Goal: Complete application form: Complete application form

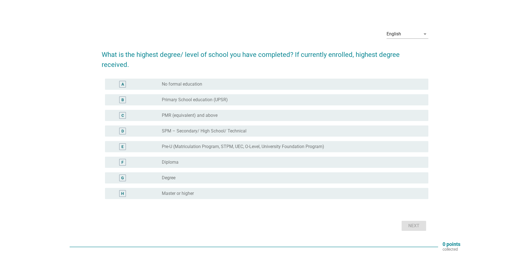
click at [204, 175] on div "radio_button_unchecked Degree" at bounding box center [291, 178] width 258 height 6
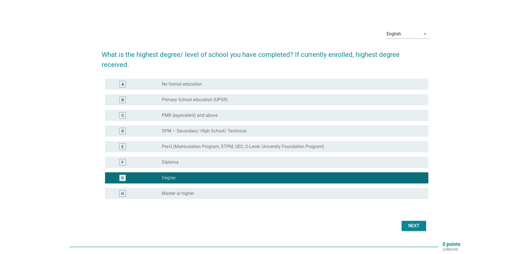
click at [413, 222] on div "Next" at bounding box center [414, 225] width 16 height 7
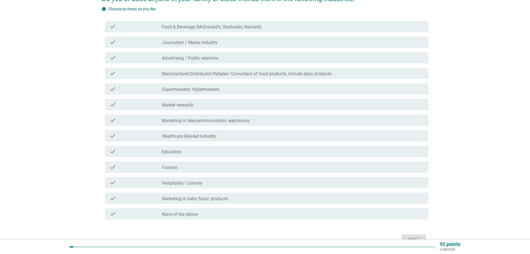
scroll to position [84, 0]
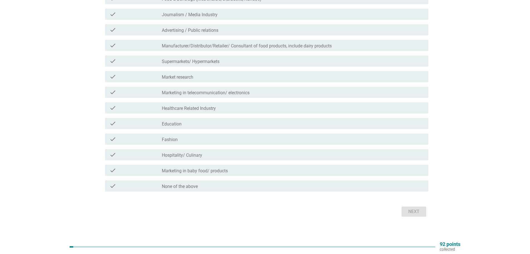
click at [234, 188] on div "check_box_outline_blank None of the above" at bounding box center [293, 186] width 262 height 7
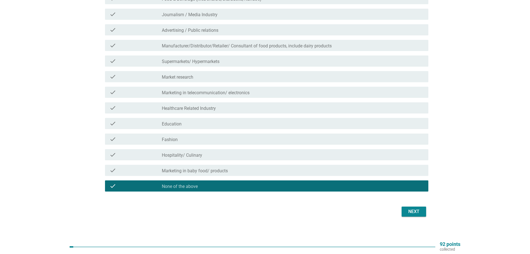
click at [416, 210] on div "Next" at bounding box center [414, 211] width 16 height 7
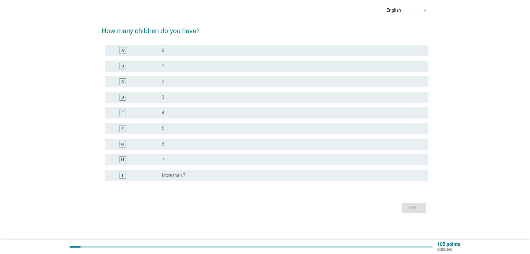
scroll to position [0, 0]
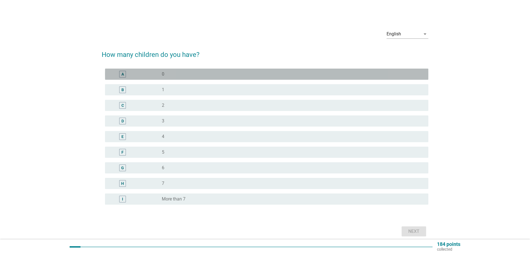
click at [363, 74] on div "radio_button_unchecked 0" at bounding box center [291, 74] width 258 height 6
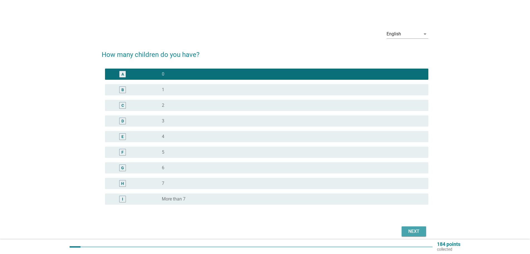
click at [419, 230] on div "Next" at bounding box center [414, 231] width 16 height 7
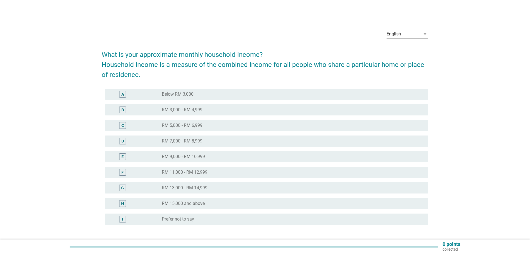
click at [204, 175] on div "radio_button_unchecked RM 11,000 - RM 12,999" at bounding box center [293, 172] width 262 height 7
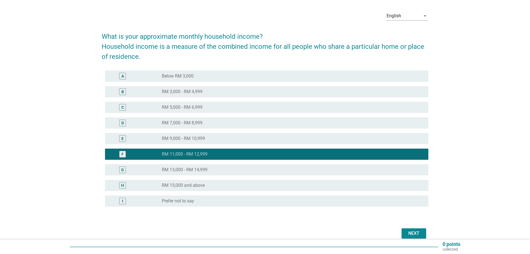
scroll to position [28, 0]
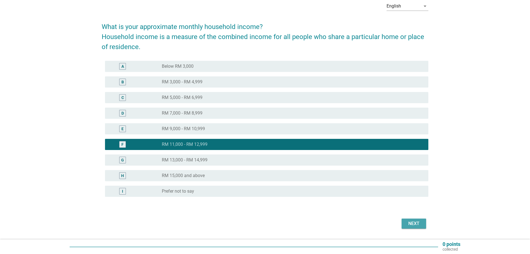
click at [413, 222] on div "Next" at bounding box center [414, 223] width 16 height 7
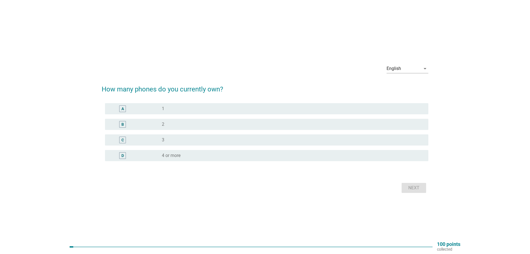
click at [195, 120] on div "B radio_button_unchecked 2" at bounding box center [267, 124] width 324 height 11
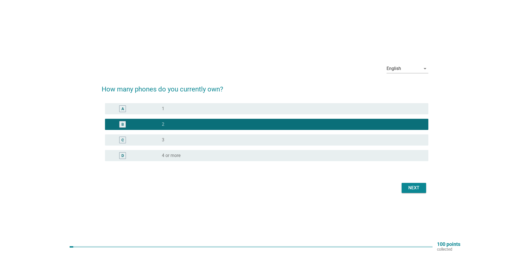
click at [409, 189] on div "Next" at bounding box center [414, 187] width 16 height 7
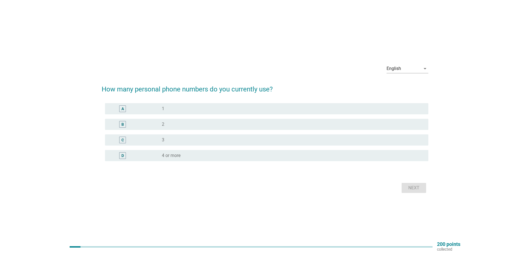
click at [219, 111] on div "radio_button_unchecked 1" at bounding box center [291, 109] width 258 height 6
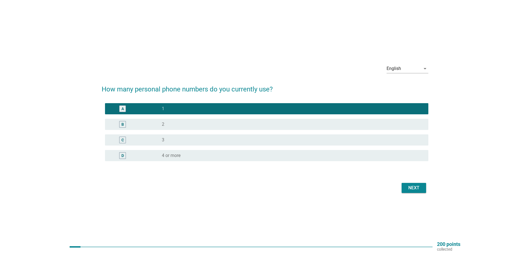
click at [414, 188] on div "Next" at bounding box center [414, 187] width 16 height 7
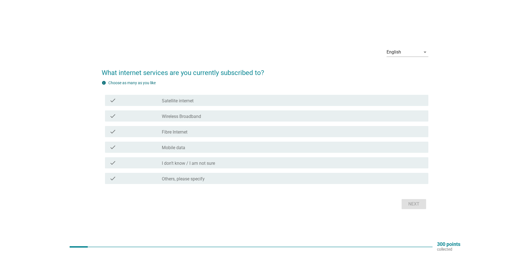
click at [200, 132] on div "check_box_outline_blank Fibre Internet" at bounding box center [293, 131] width 262 height 7
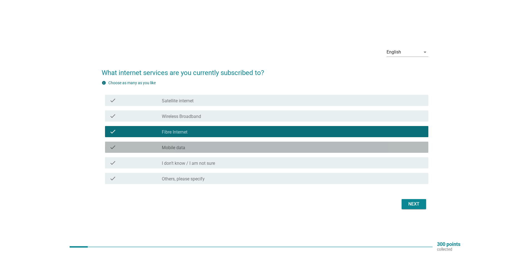
click at [200, 146] on div "check_box_outline_blank Mobile data" at bounding box center [293, 147] width 262 height 7
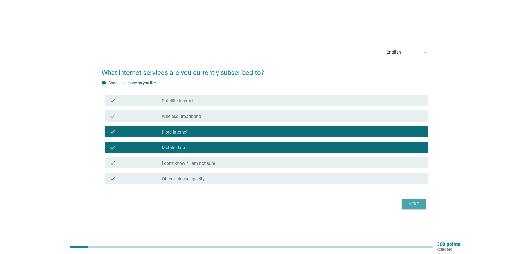
click at [413, 205] on div "Next" at bounding box center [414, 204] width 16 height 7
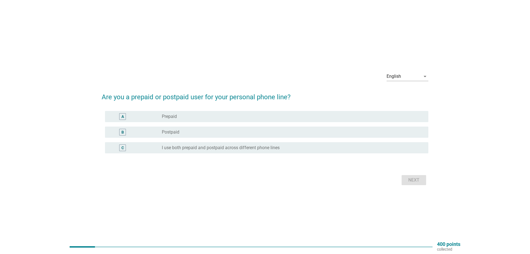
click at [215, 144] on div "C radio_button_unchecked I use both prepaid and postpaid across different phone…" at bounding box center [267, 147] width 324 height 11
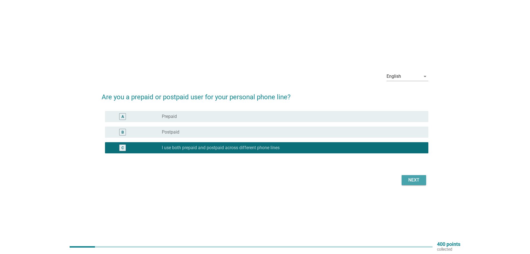
click at [410, 185] on button "Next" at bounding box center [414, 180] width 25 height 10
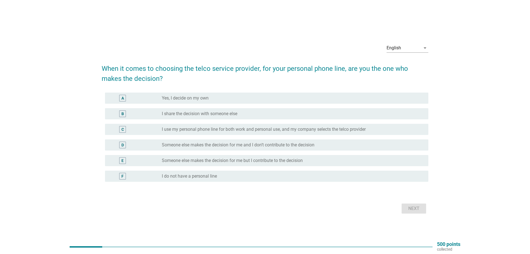
click at [215, 99] on div "radio_button_unchecked Yes, I decide on my own" at bounding box center [291, 98] width 258 height 6
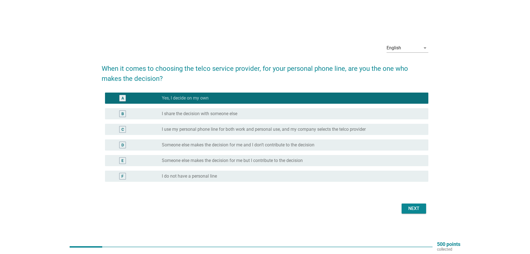
click at [427, 210] on div "Next" at bounding box center [265, 208] width 327 height 13
click at [414, 209] on div "Next" at bounding box center [414, 208] width 16 height 7
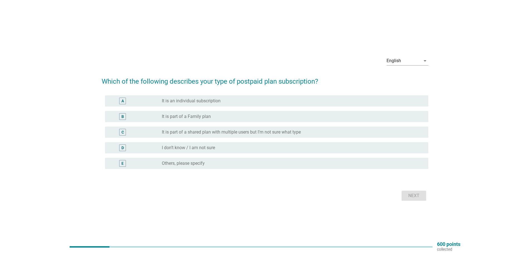
click at [224, 103] on div "radio_button_unchecked It is an individual subscription" at bounding box center [291, 101] width 258 height 6
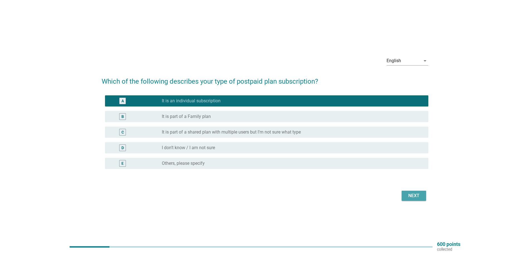
click at [415, 195] on div "Next" at bounding box center [414, 195] width 16 height 7
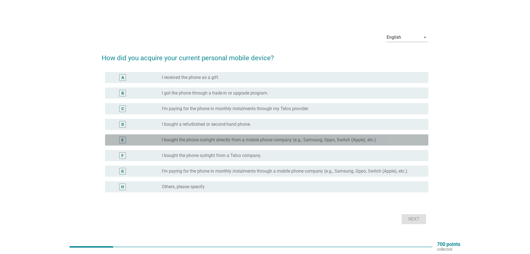
click at [229, 139] on label "I bought the phone outright directly from a mobile phone company (e.g., Samsung…" at bounding box center [269, 140] width 215 height 6
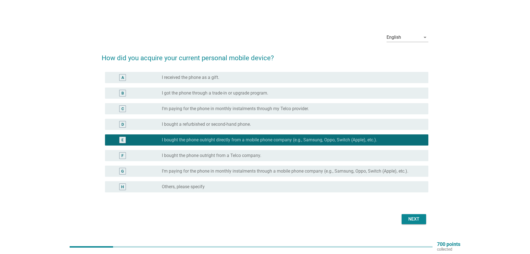
click at [414, 218] on div "Next" at bounding box center [414, 219] width 16 height 7
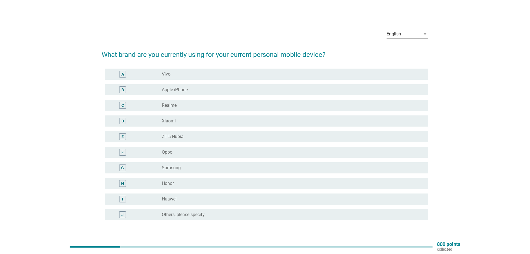
click at [193, 188] on div "H radio_button_unchecked Honor" at bounding box center [267, 183] width 324 height 11
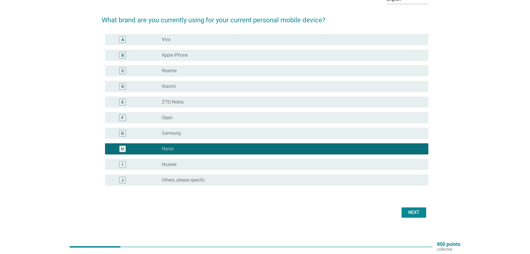
scroll to position [39, 0]
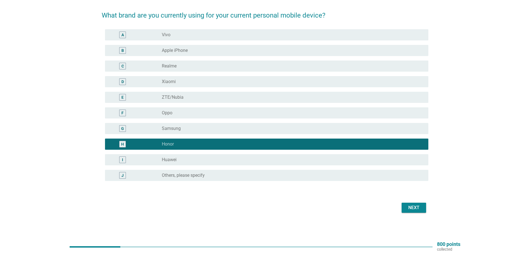
click at [415, 215] on div "English arrow_drop_down What brand are you currently using for your current per…" at bounding box center [265, 99] width 336 height 237
click at [414, 208] on div "Next" at bounding box center [414, 207] width 16 height 7
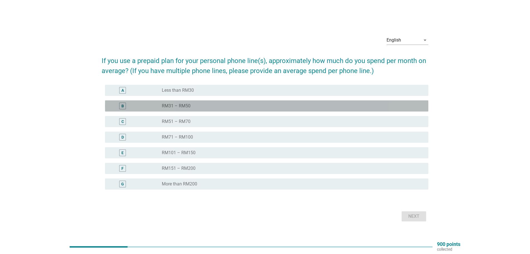
click at [225, 107] on div "radio_button_unchecked RM31 – RM50" at bounding box center [291, 106] width 258 height 6
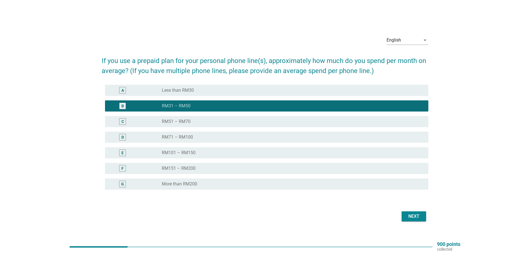
click at [222, 120] on div "radio_button_unchecked RM51 – RM70" at bounding box center [291, 122] width 258 height 6
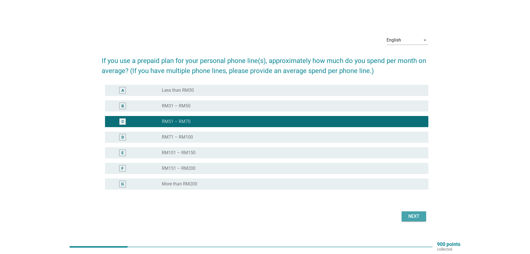
click at [418, 214] on div "Next" at bounding box center [414, 216] width 16 height 7
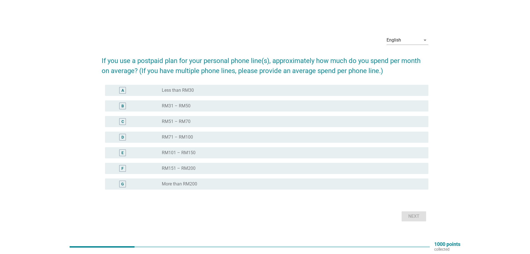
click at [226, 122] on div "radio_button_unchecked RM51 – RM70" at bounding box center [291, 122] width 258 height 6
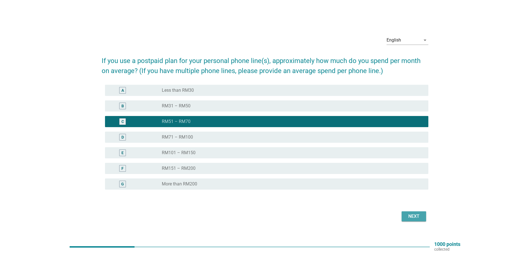
click at [413, 219] on div "Next" at bounding box center [414, 216] width 16 height 7
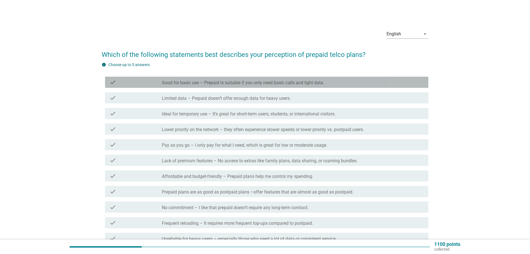
click at [256, 83] on label "Good for basic use – Prepaid is suitable if you only need basic calls and light…" at bounding box center [243, 83] width 162 height 6
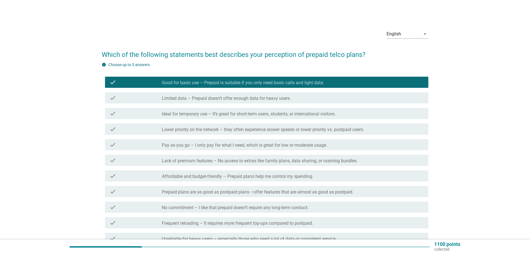
click at [232, 145] on label "Pay as you go – I only pay for what I need, which is great for low or moderate …" at bounding box center [245, 145] width 166 height 6
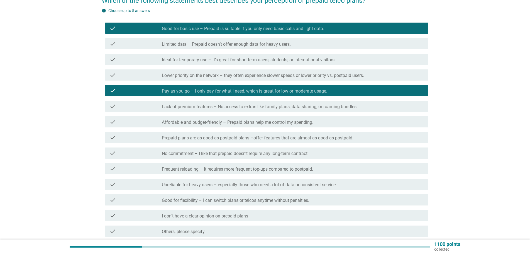
scroll to position [56, 0]
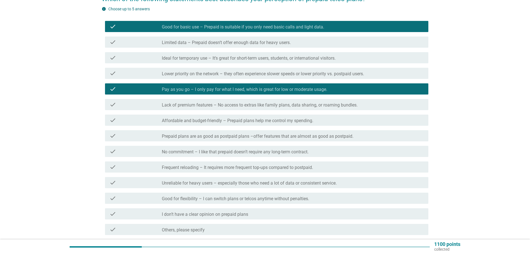
click at [224, 118] on label "Affordable and budget-friendly – Prepaid plans help me control my spending." at bounding box center [238, 121] width 152 height 6
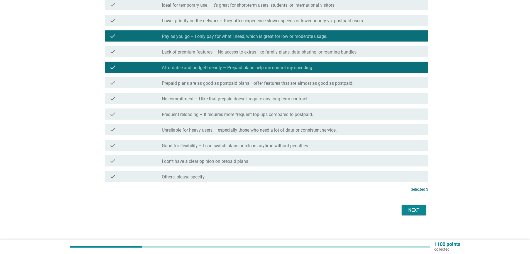
scroll to position [111, 0]
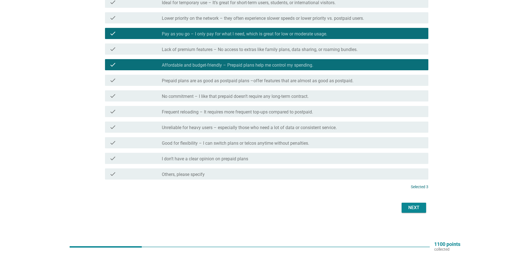
click at [415, 204] on div "Next" at bounding box center [414, 207] width 16 height 7
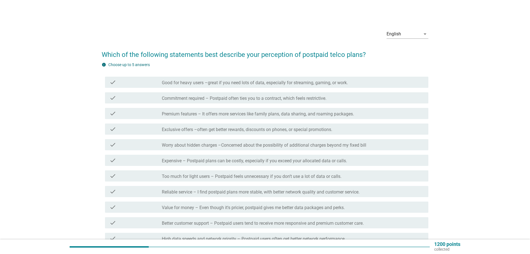
scroll to position [28, 0]
